Goal: Task Accomplishment & Management: Manage account settings

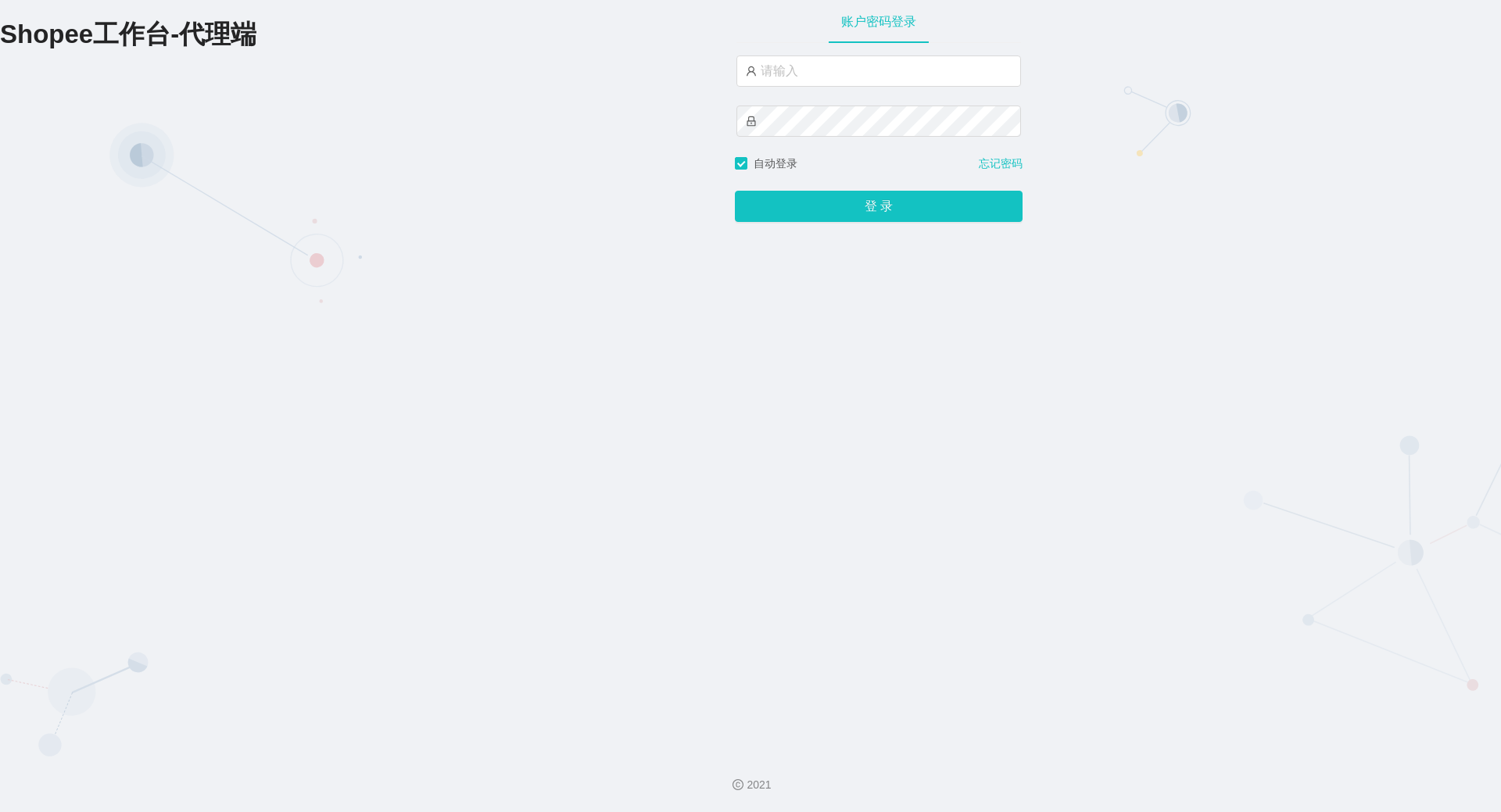
type input "yn06"
click at [735, 190] on button "登 录" at bounding box center [879, 206] width 288 height 31
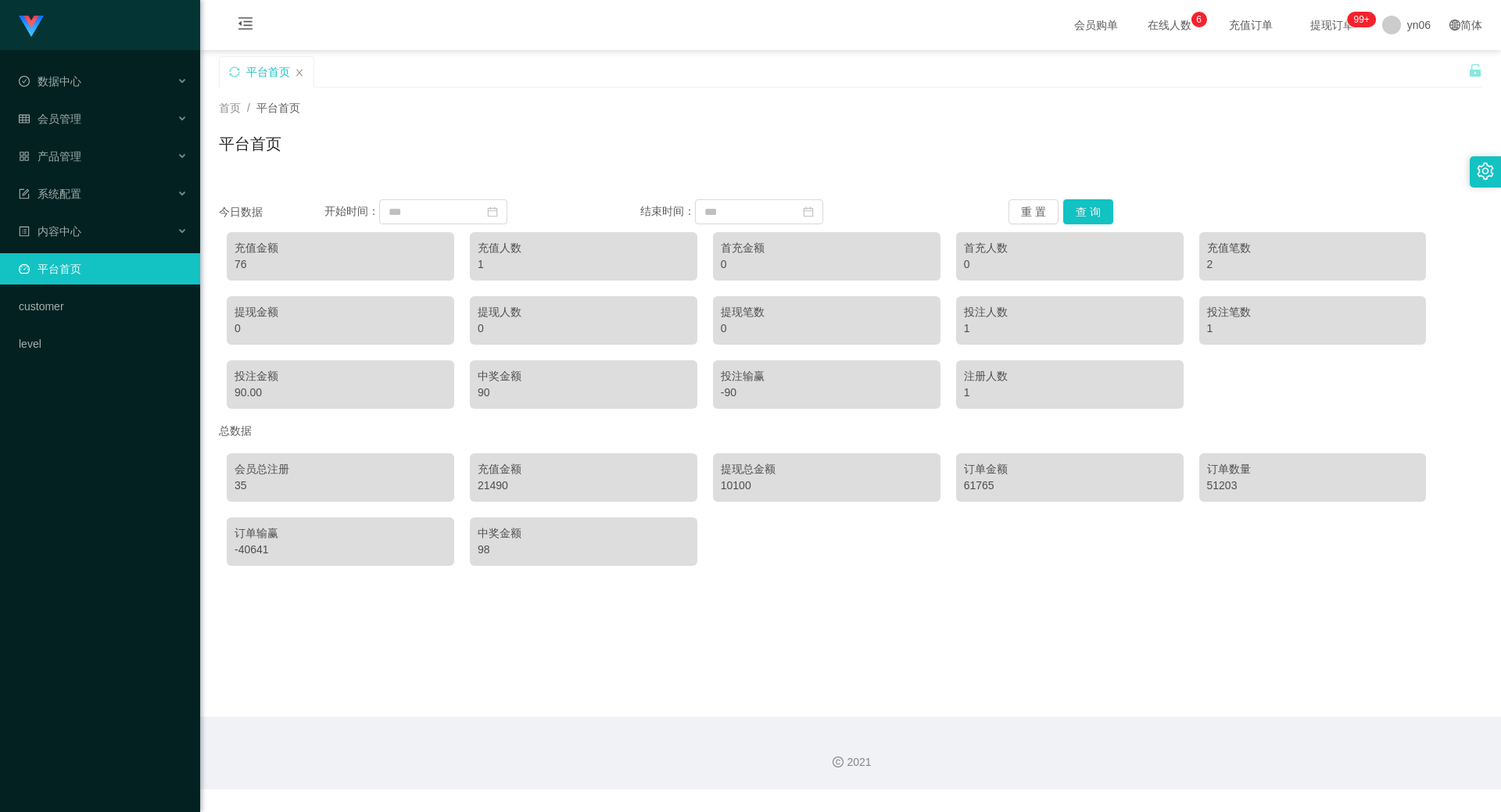
click at [1153, 27] on span "在线人数 0 1 2 3 4 5 6 7 8 9 0 1 2 3 4 5 6 7 8 9 0 1 2 3 4 5 6 7 8 9" at bounding box center [1169, 25] width 59 height 11
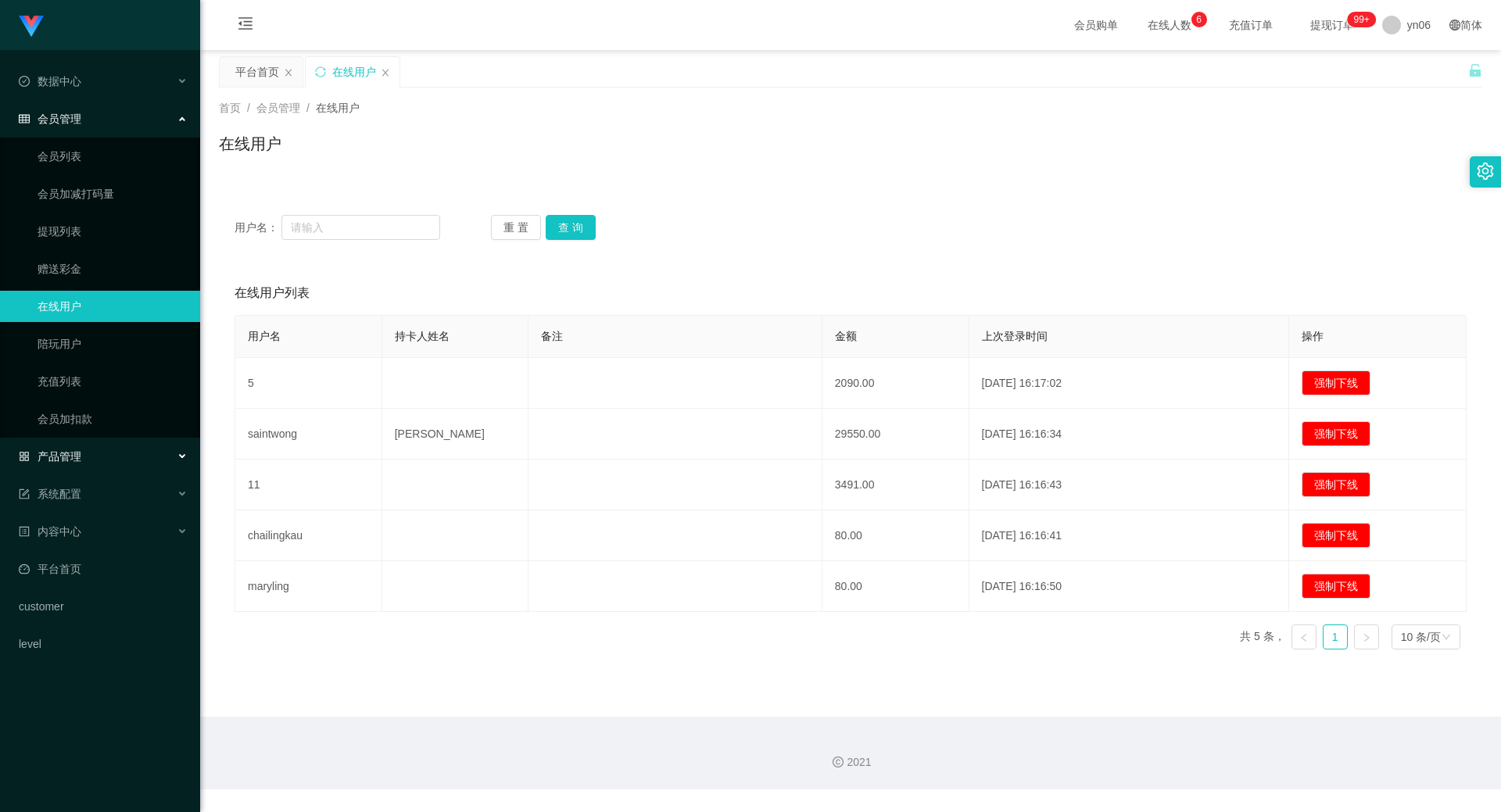
click at [98, 454] on div "产品管理" at bounding box center [100, 456] width 200 height 31
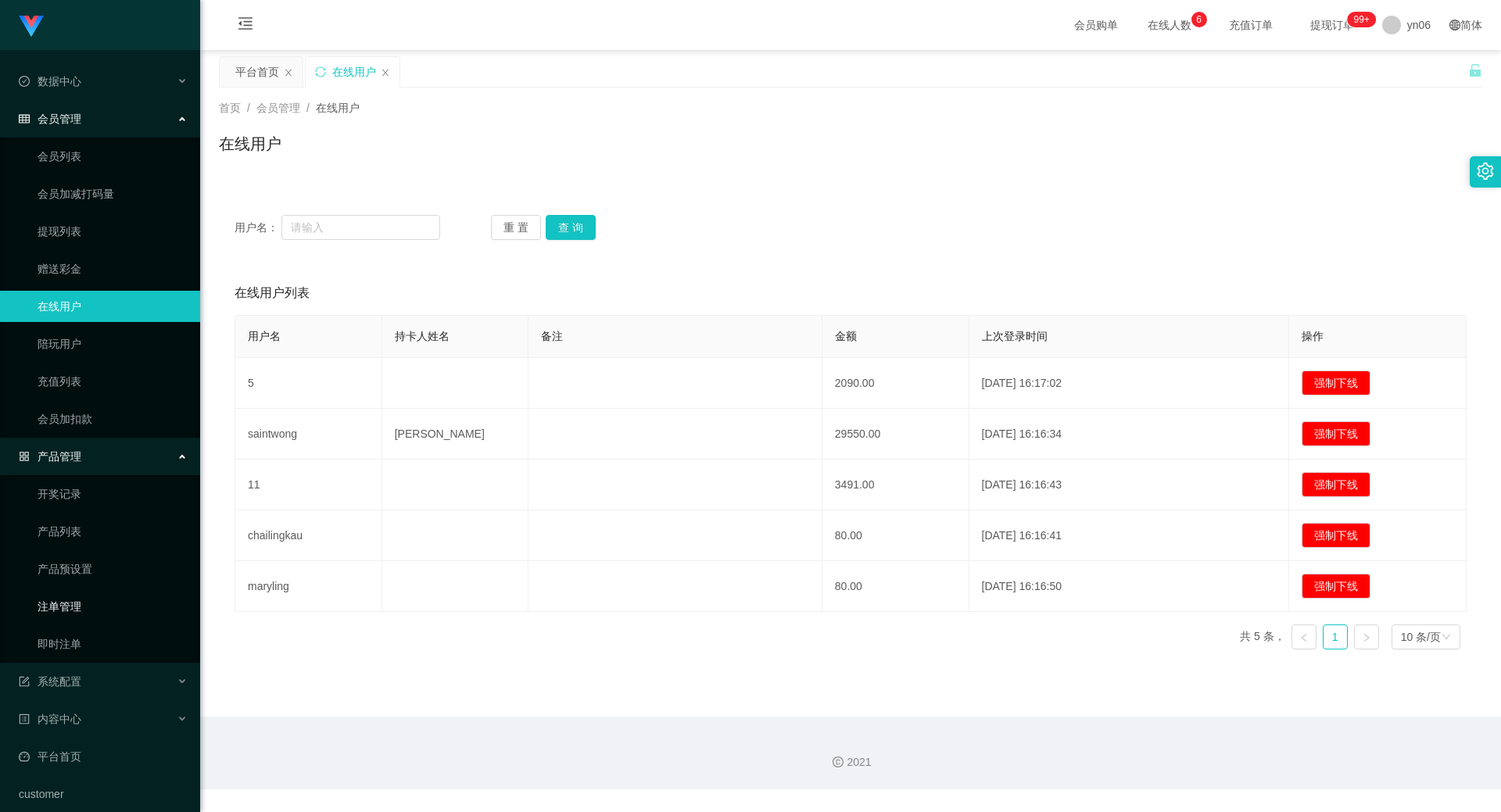
click at [73, 599] on link "注单管理" at bounding box center [112, 606] width 150 height 31
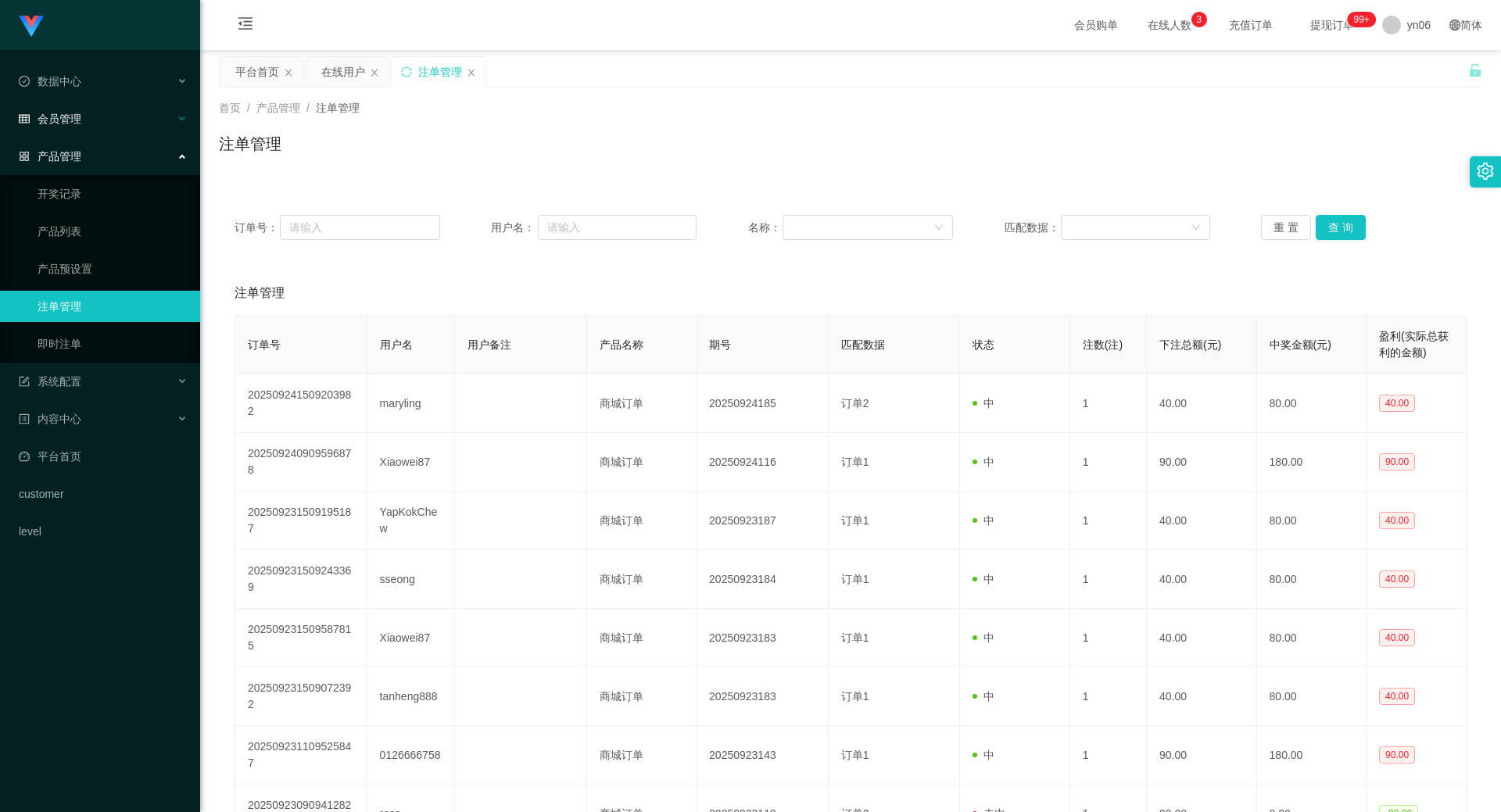
click at [72, 103] on div "会员管理" at bounding box center [100, 118] width 200 height 31
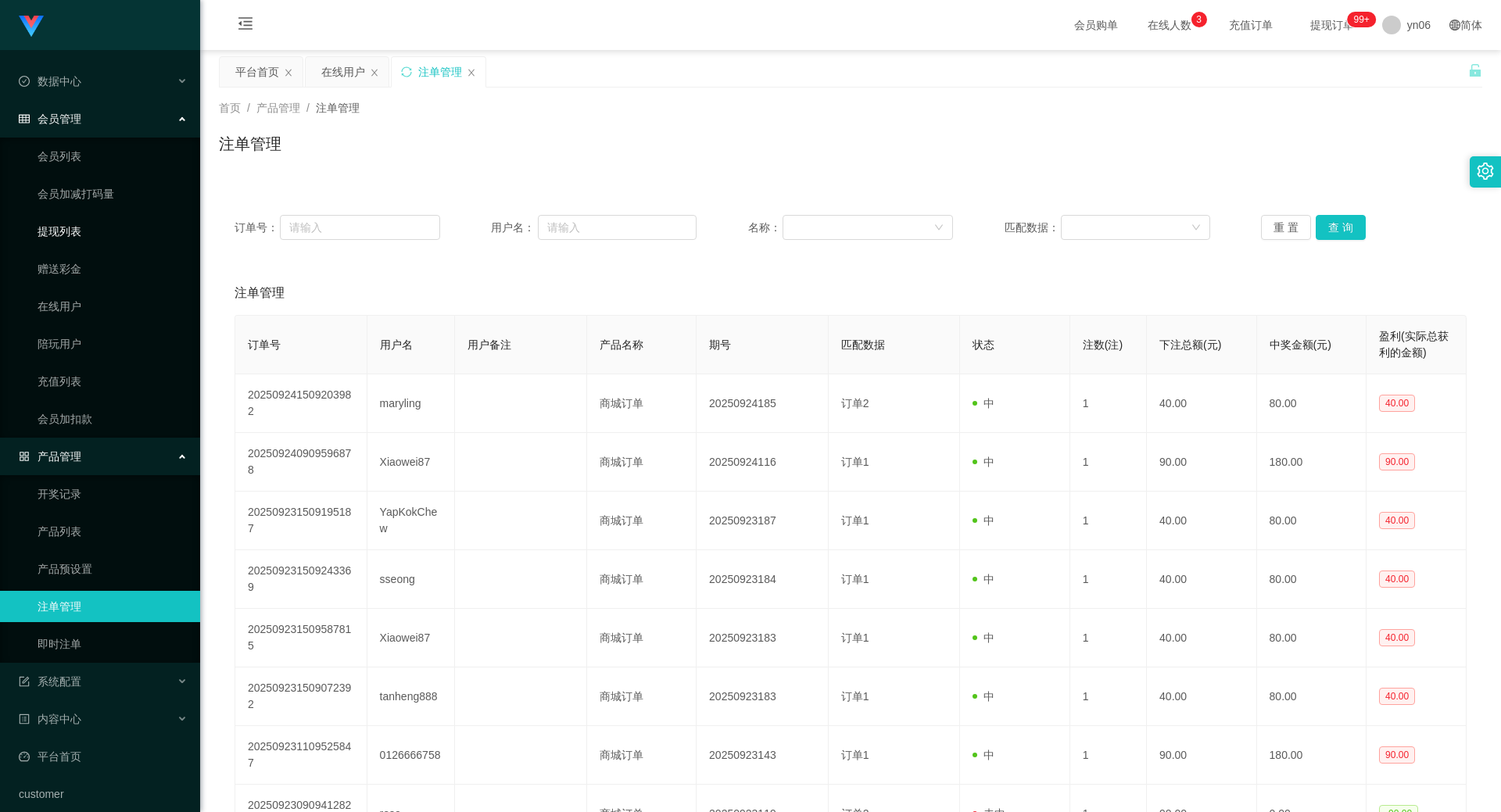
click at [88, 225] on link "提现列表" at bounding box center [112, 231] width 150 height 31
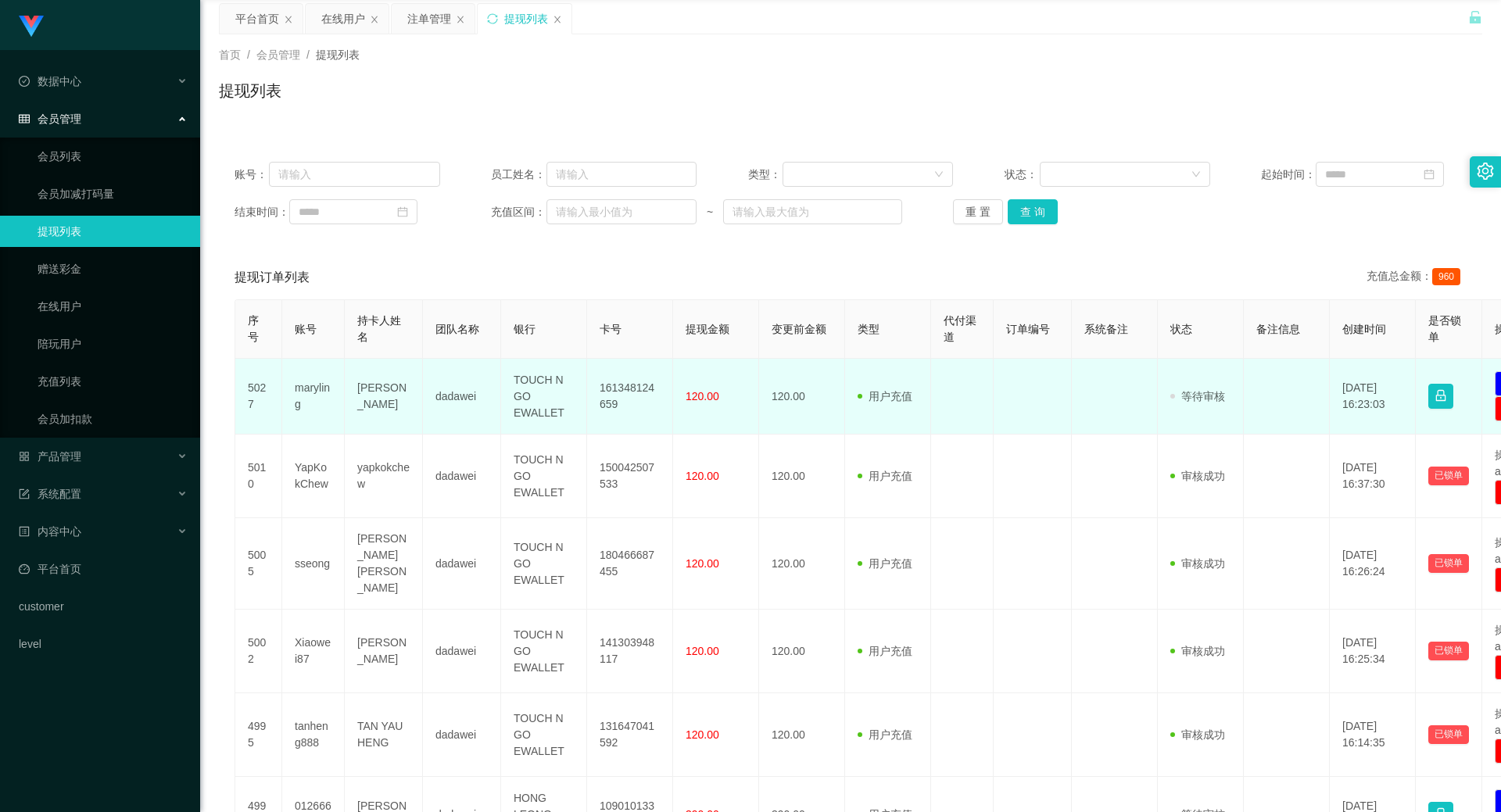
scroll to position [78, 0]
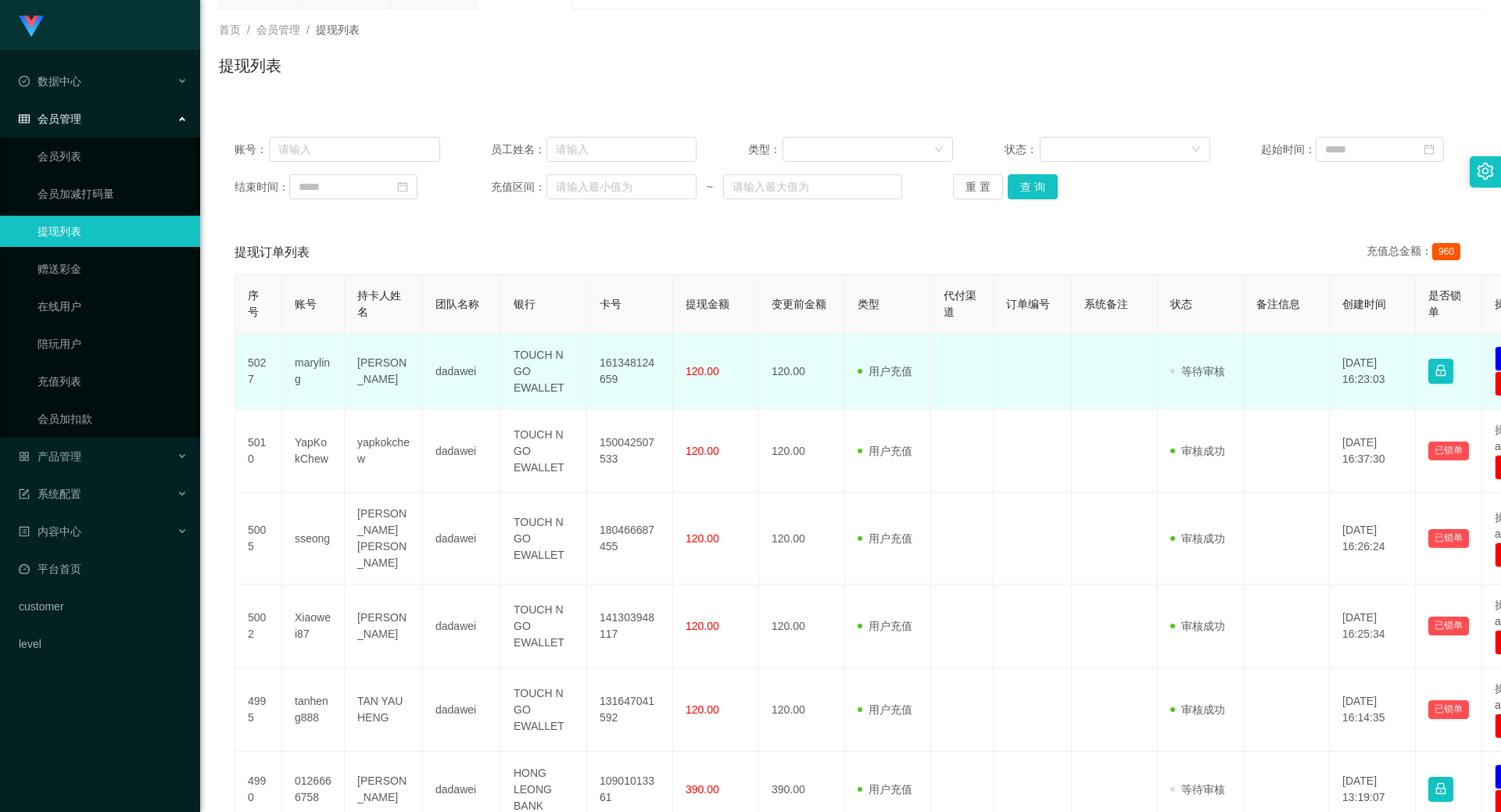
click at [316, 365] on td "maryling" at bounding box center [313, 371] width 63 height 76
copy td "maryling"
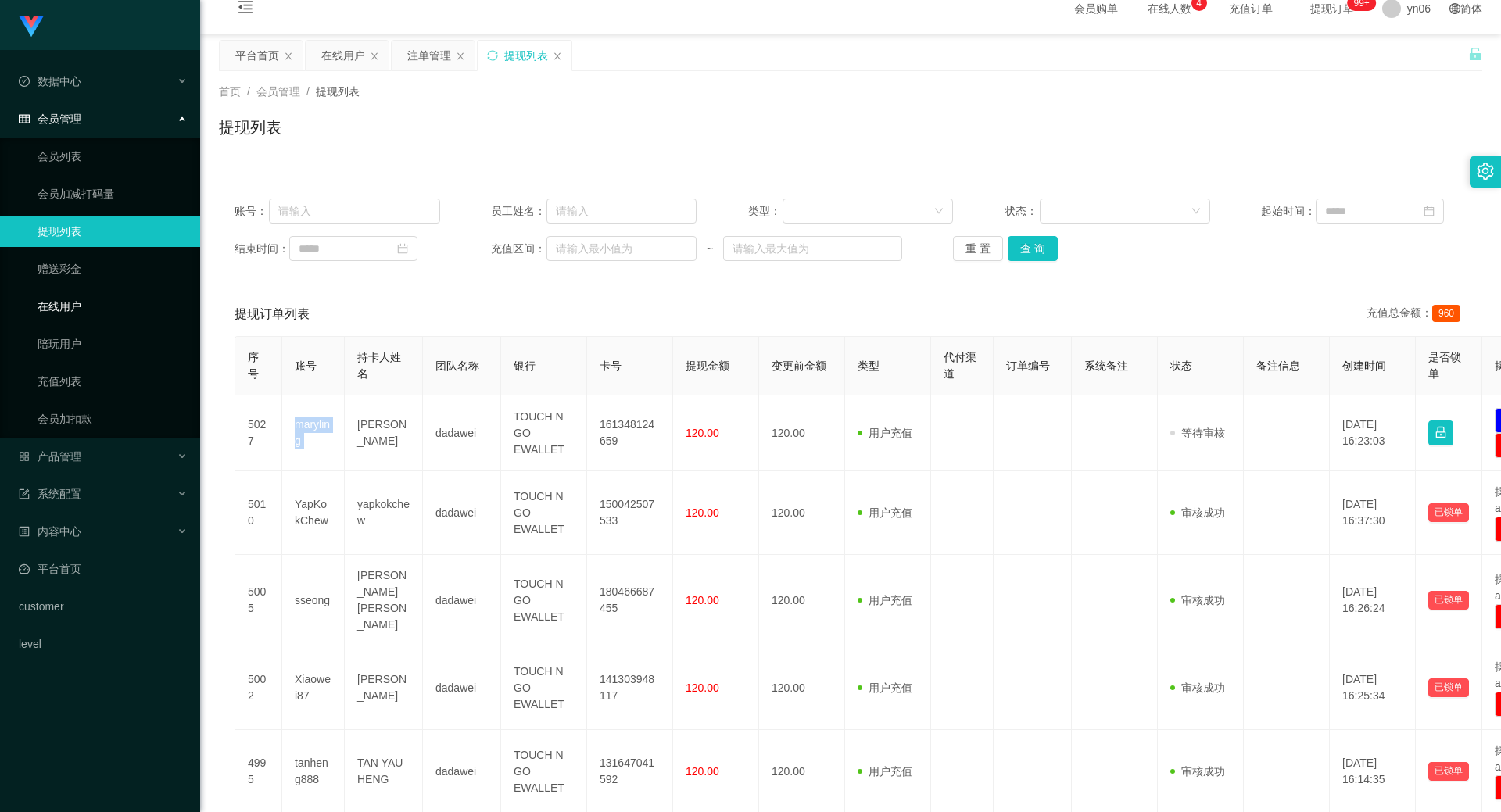
scroll to position [0, 0]
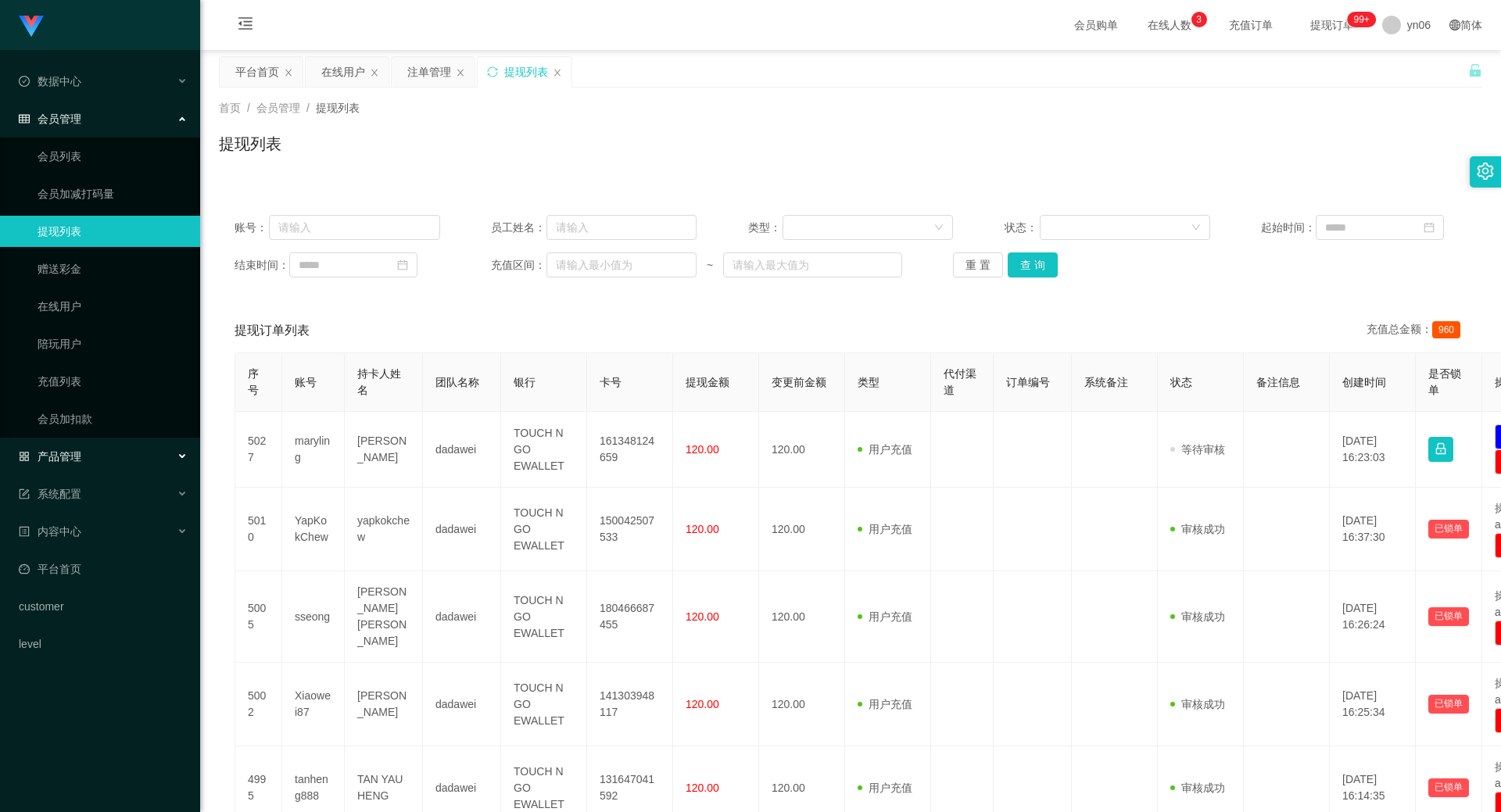
click at [107, 453] on div "产品管理" at bounding box center [100, 456] width 200 height 31
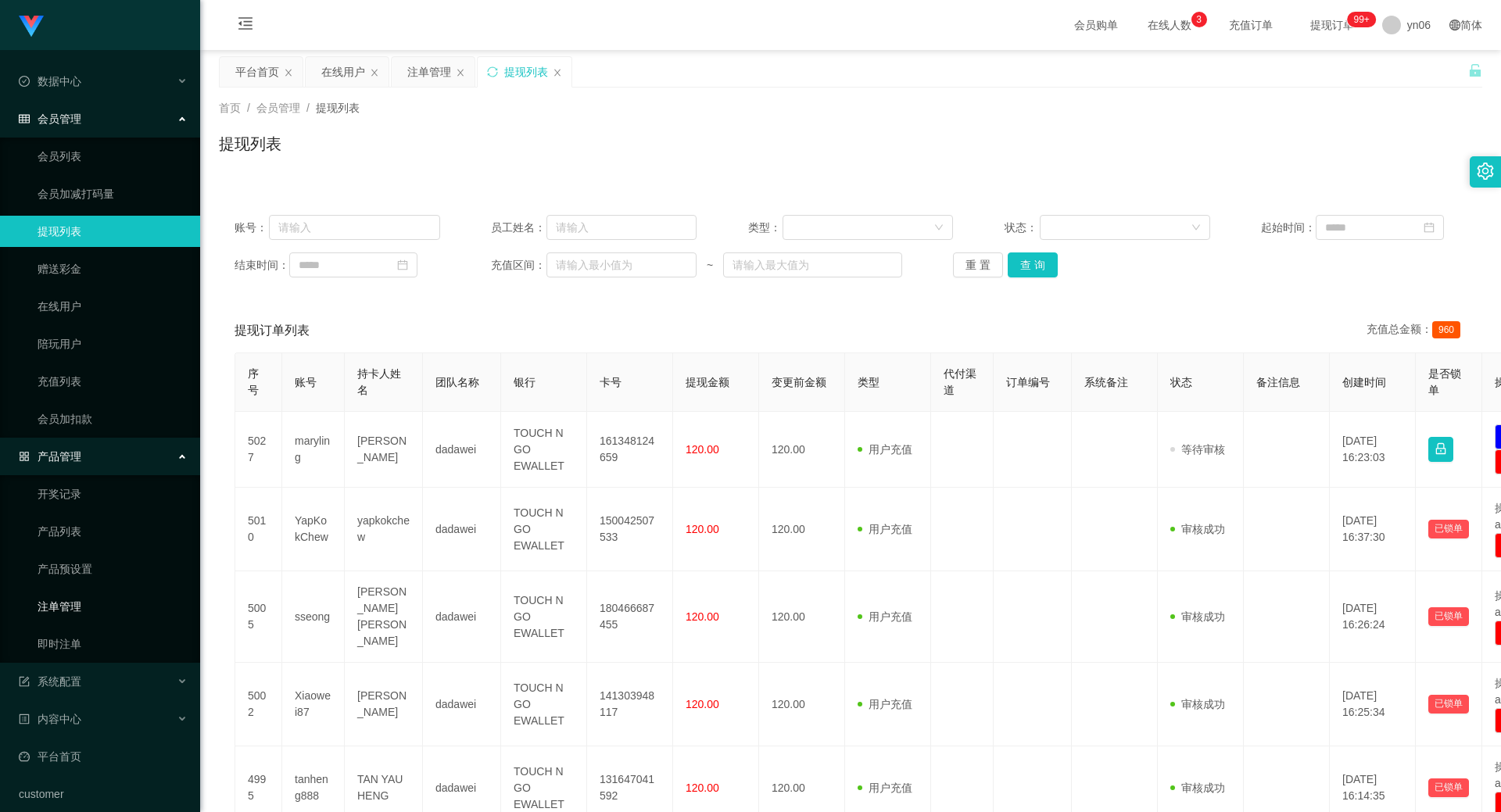
click at [87, 604] on link "注单管理" at bounding box center [112, 606] width 150 height 31
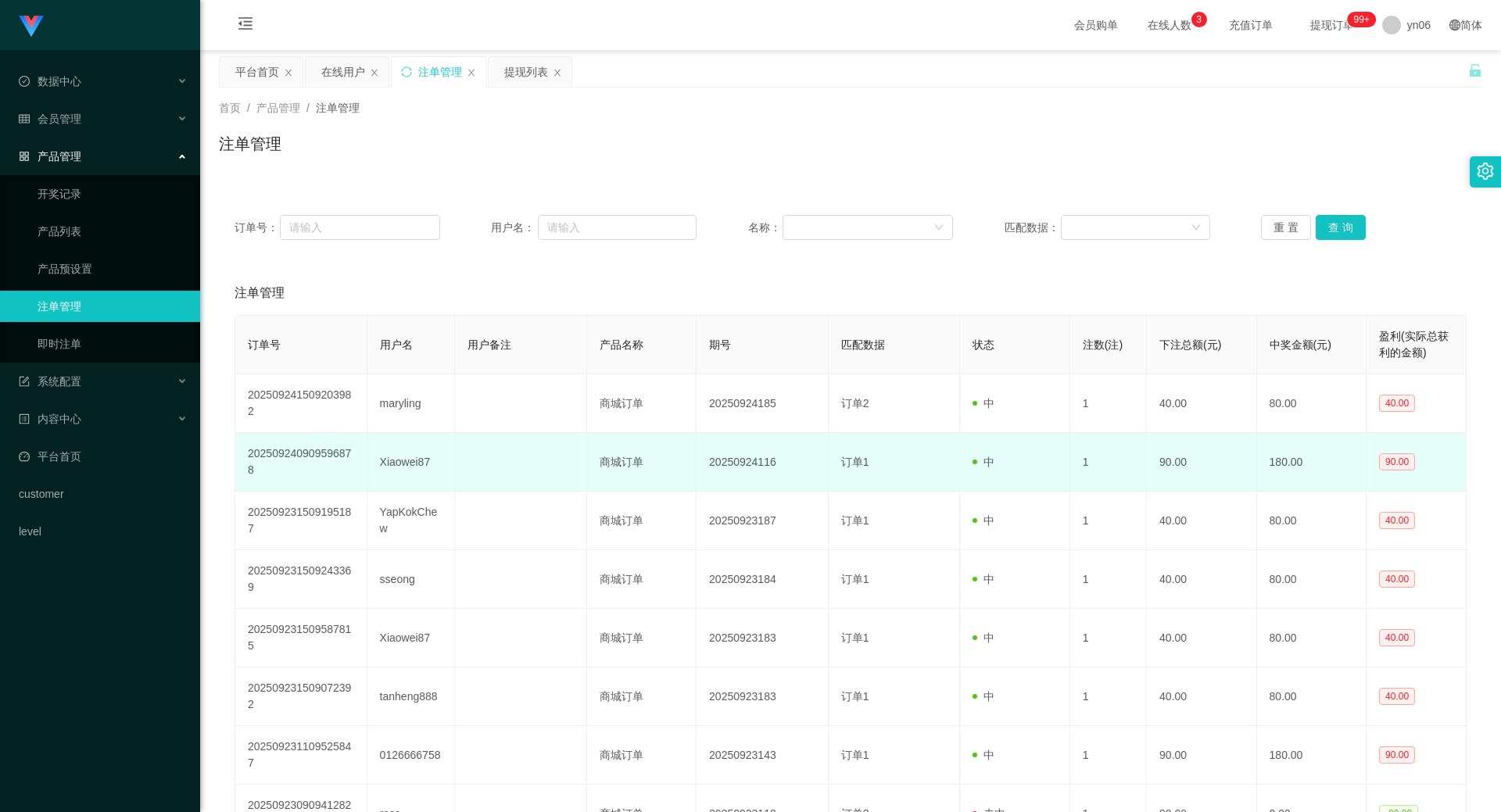
click at [395, 461] on td "Xiaowei87" at bounding box center [411, 462] width 87 height 58
copy td "Xiaowei87"
